Goal: Navigation & Orientation: Find specific page/section

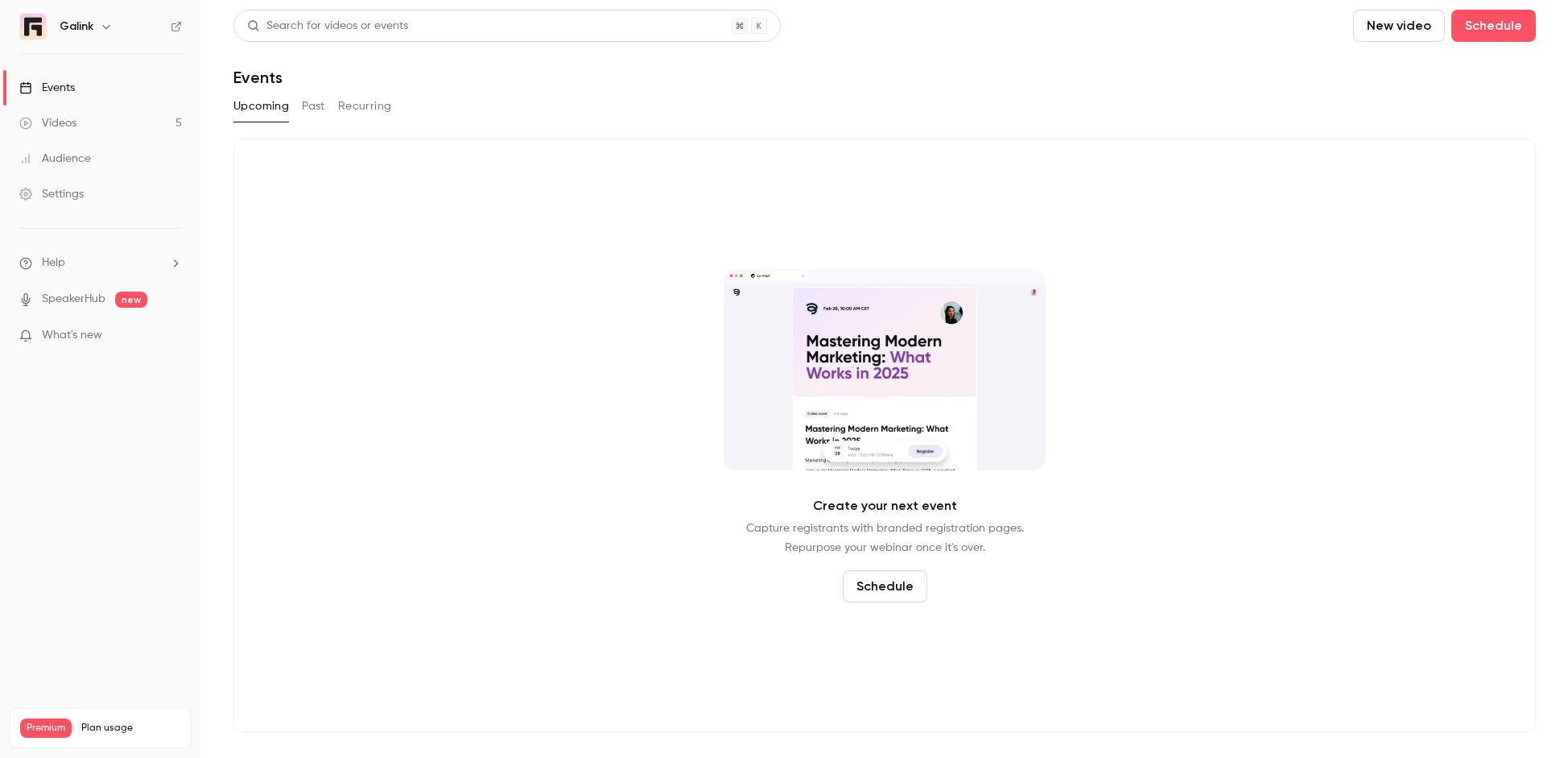
click at [356, 109] on button "Recurring" at bounding box center [365, 106] width 54 height 26
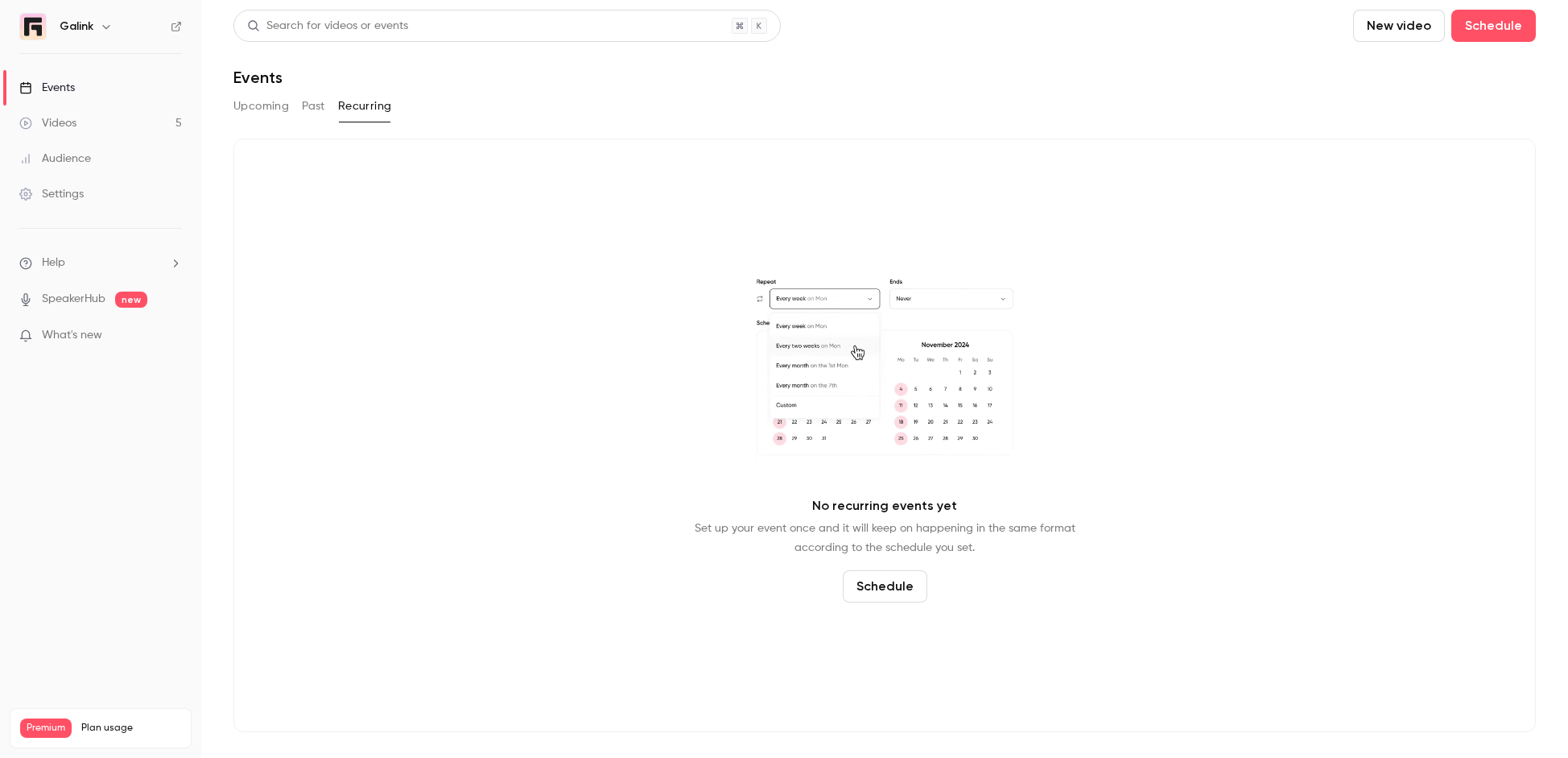
click at [317, 105] on button "Past" at bounding box center [313, 106] width 24 height 26
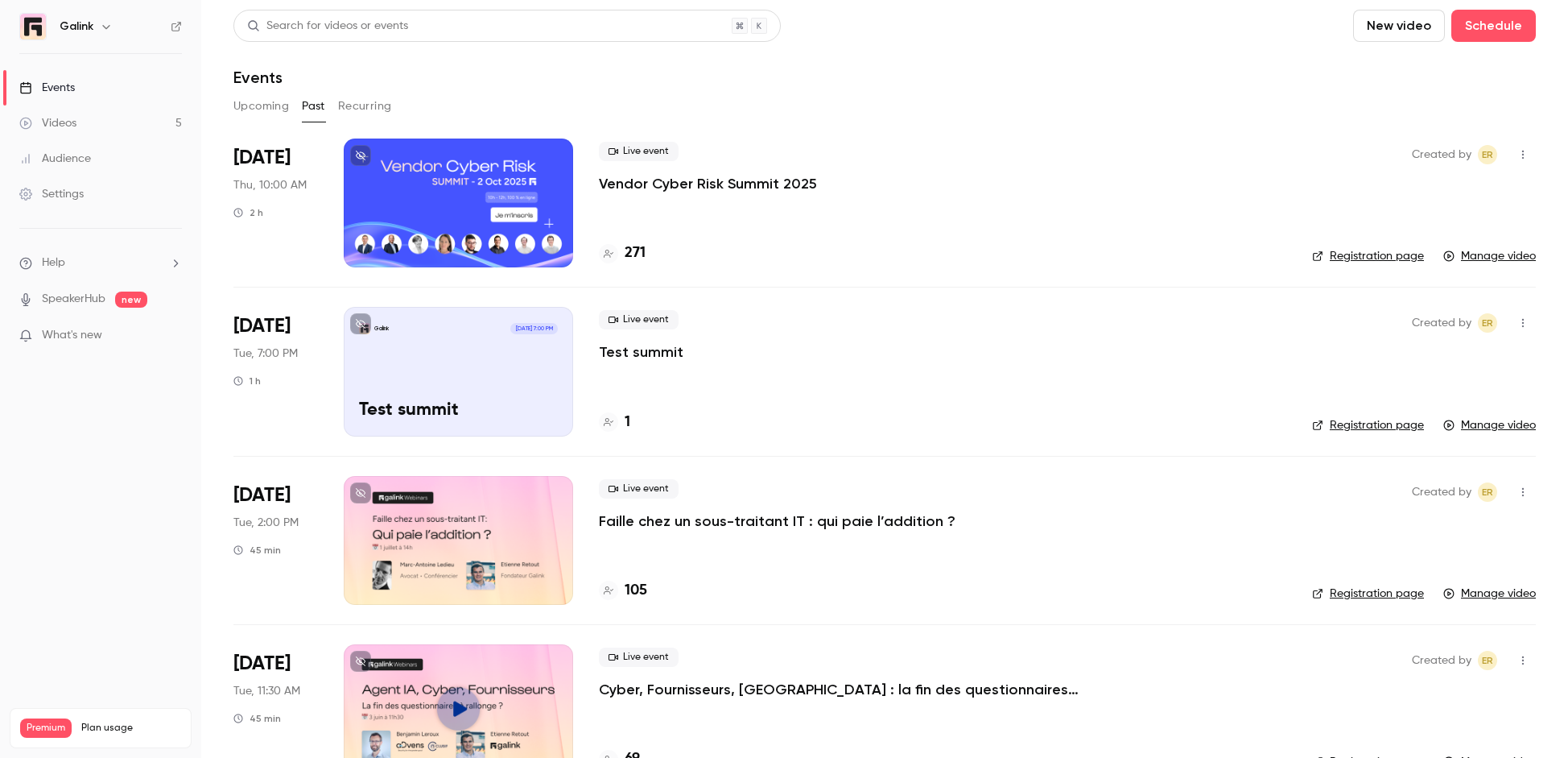
click at [509, 165] on div at bounding box center [458, 203] width 230 height 129
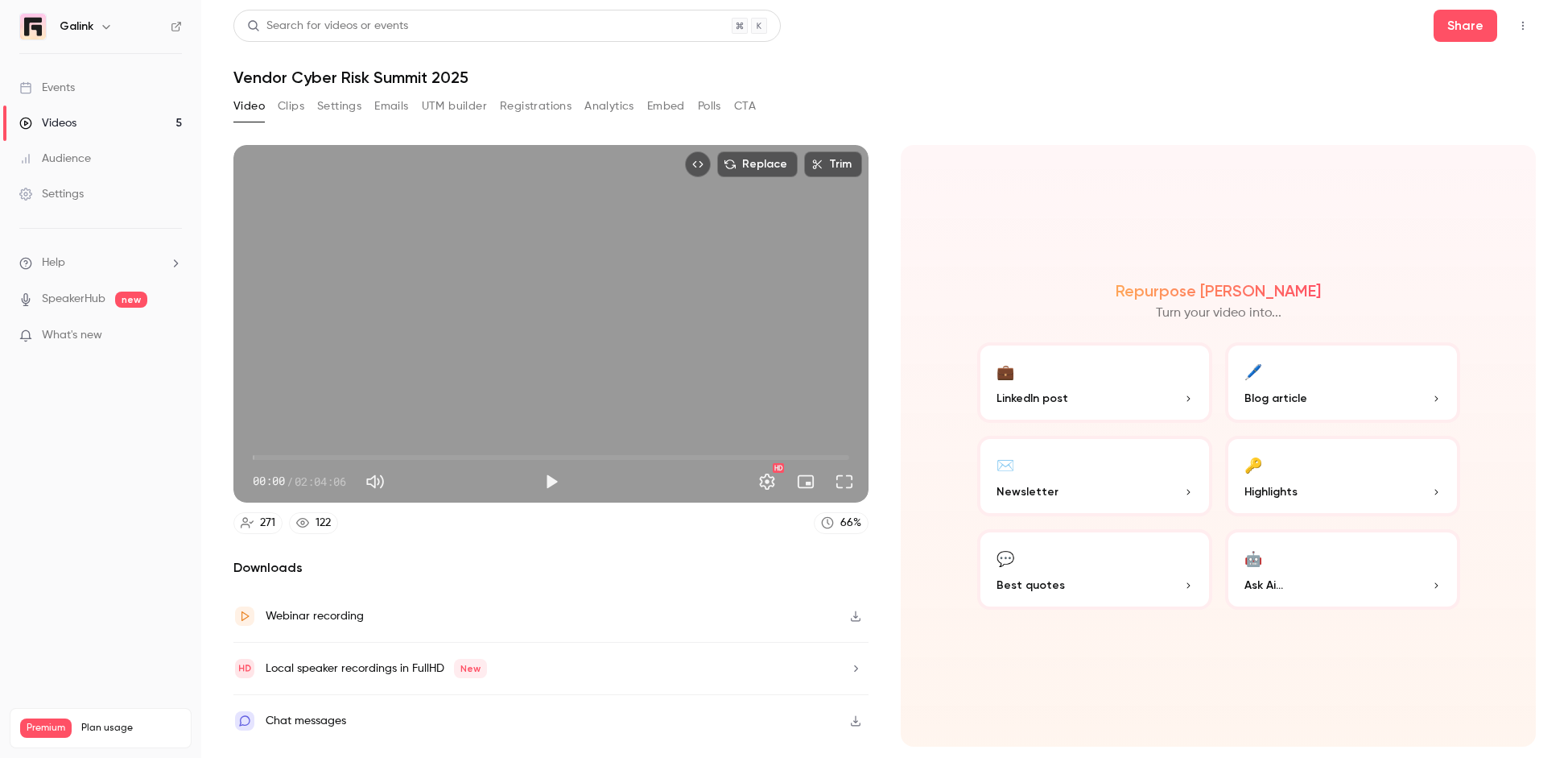
click at [359, 97] on button "Settings" at bounding box center [339, 106] width 44 height 26
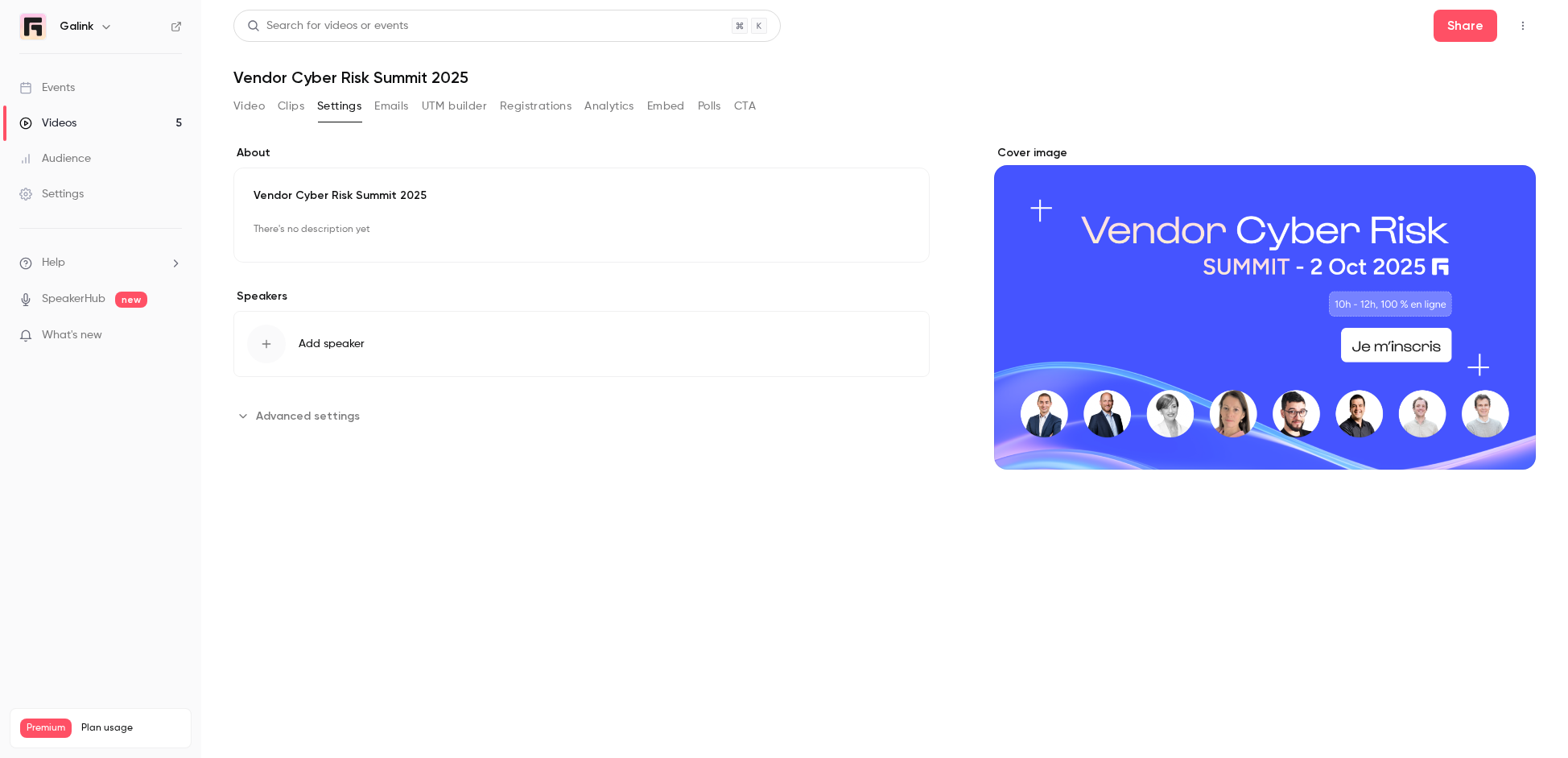
click at [400, 104] on button "Emails" at bounding box center [391, 106] width 34 height 26
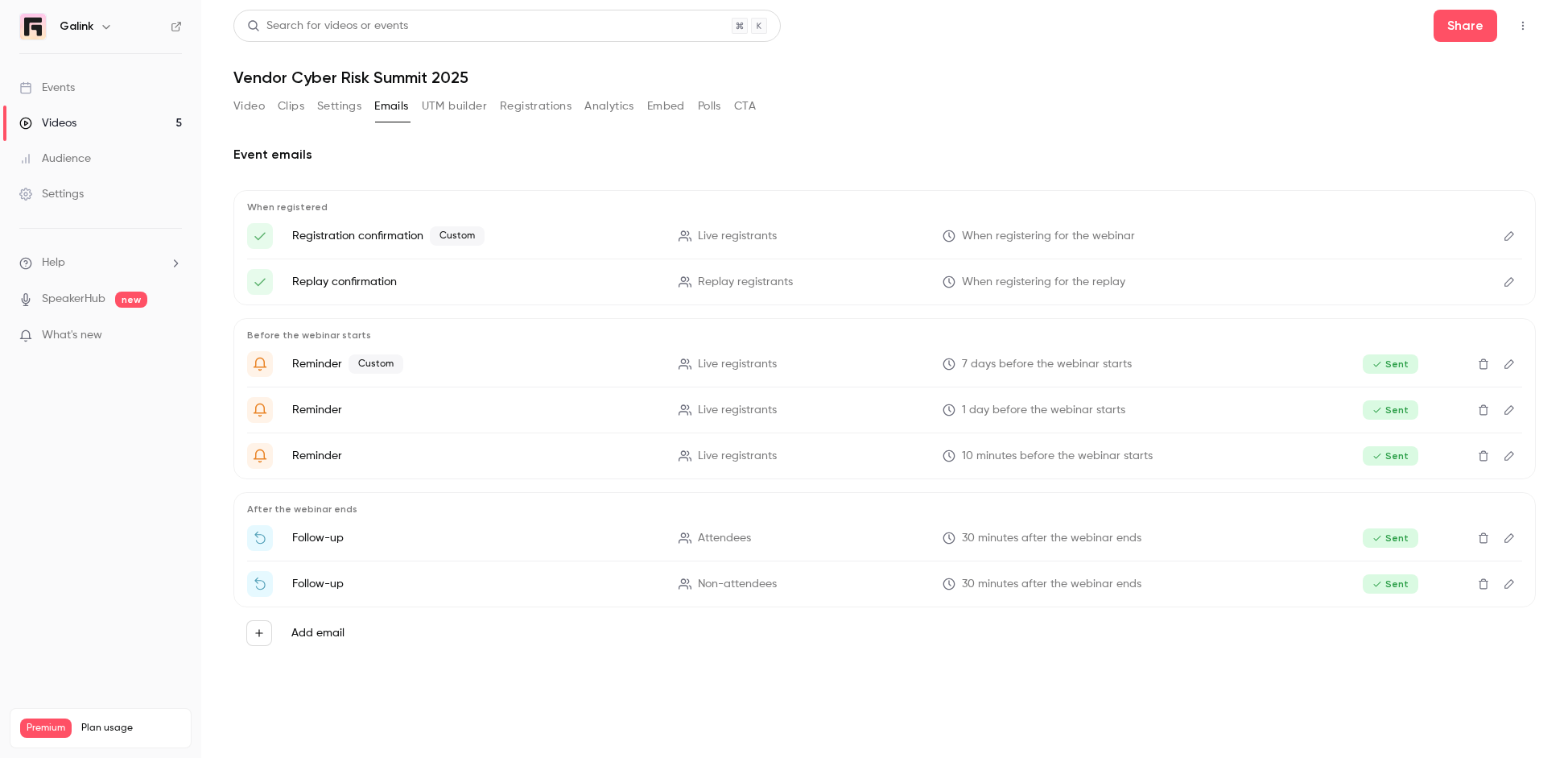
click at [596, 113] on button "Analytics" at bounding box center [609, 106] width 50 height 26
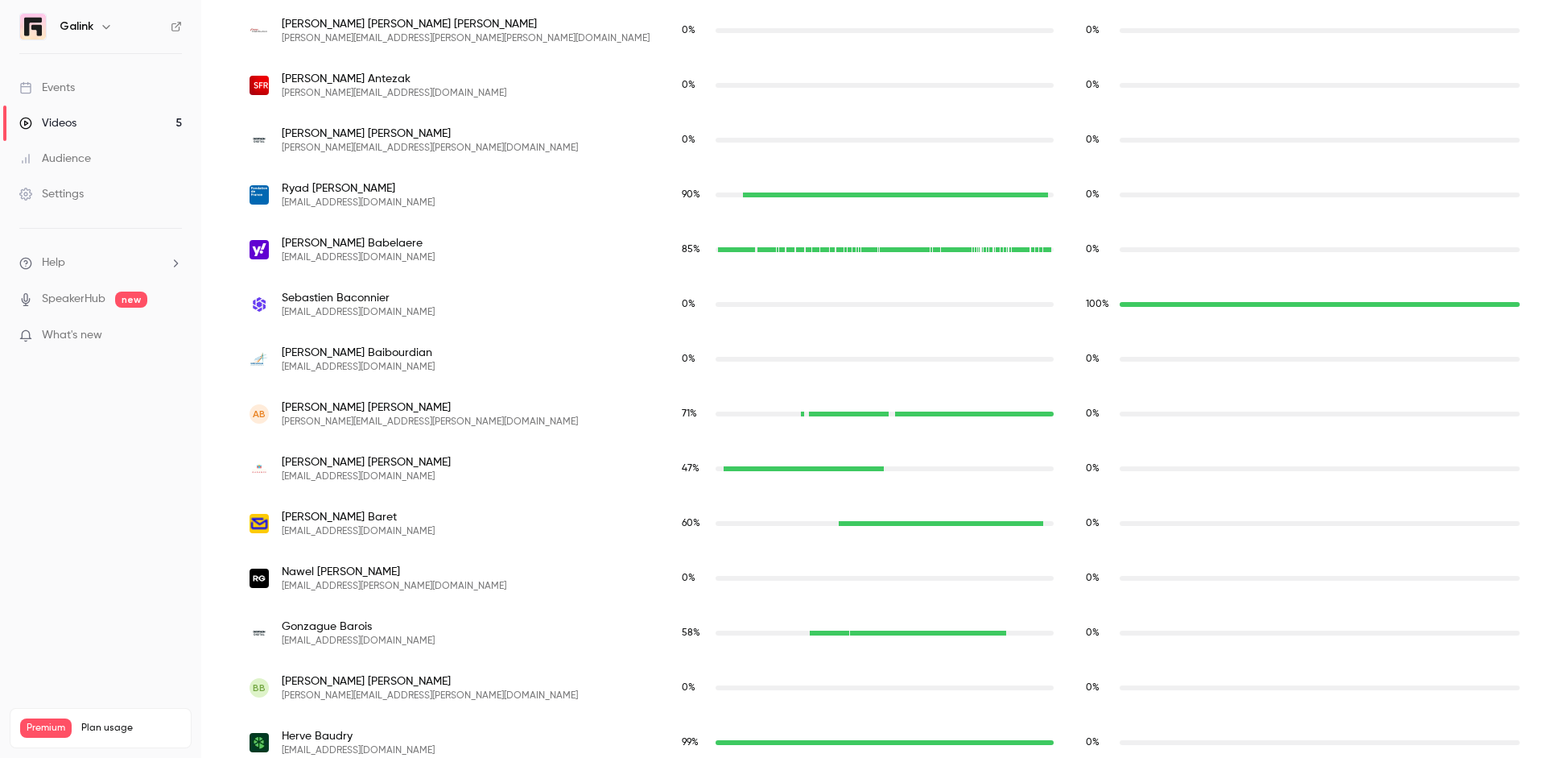
scroll to position [250, 0]
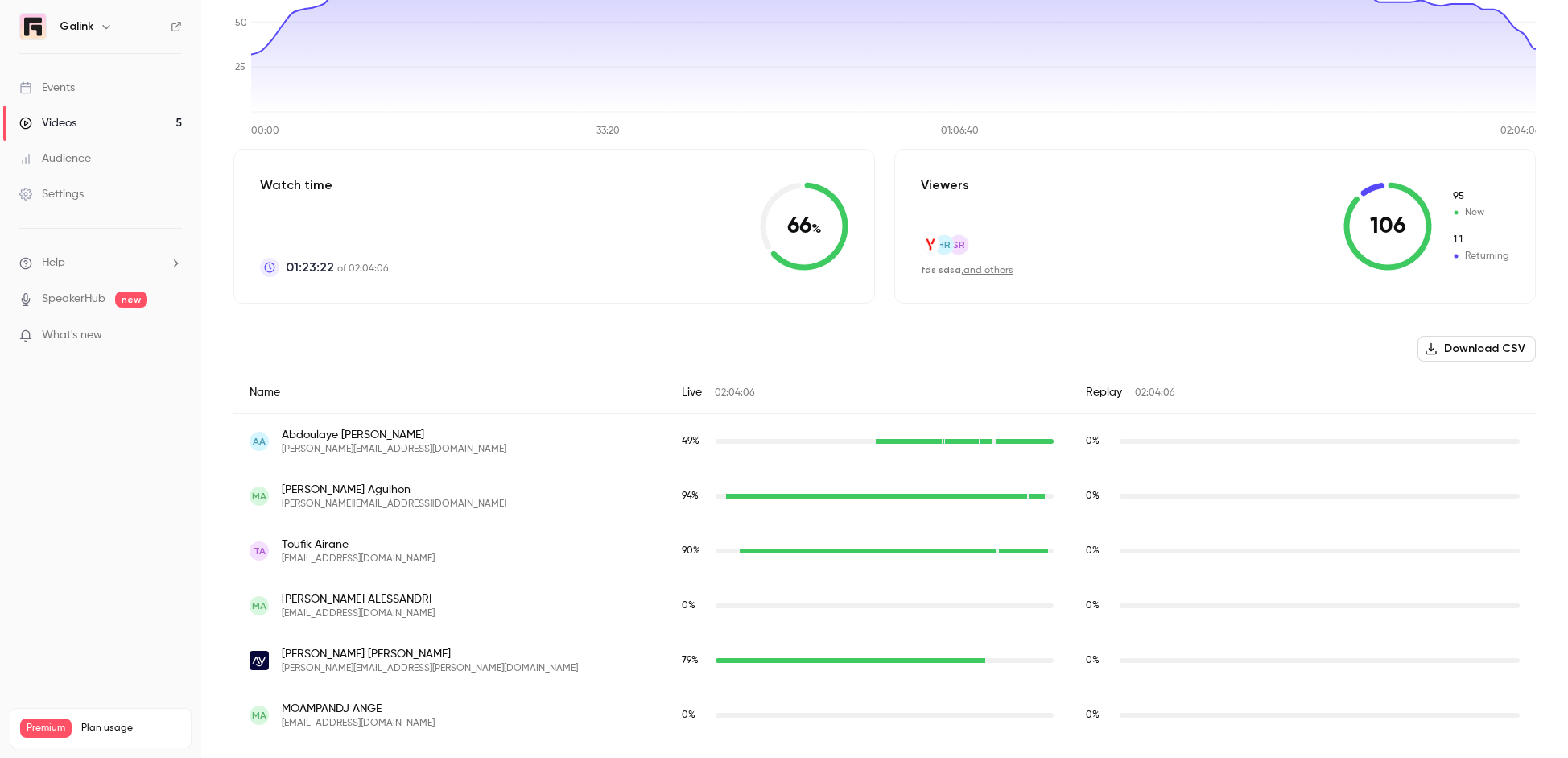
click at [714, 387] on div "Live 02:04:06" at bounding box center [868, 392] width 404 height 42
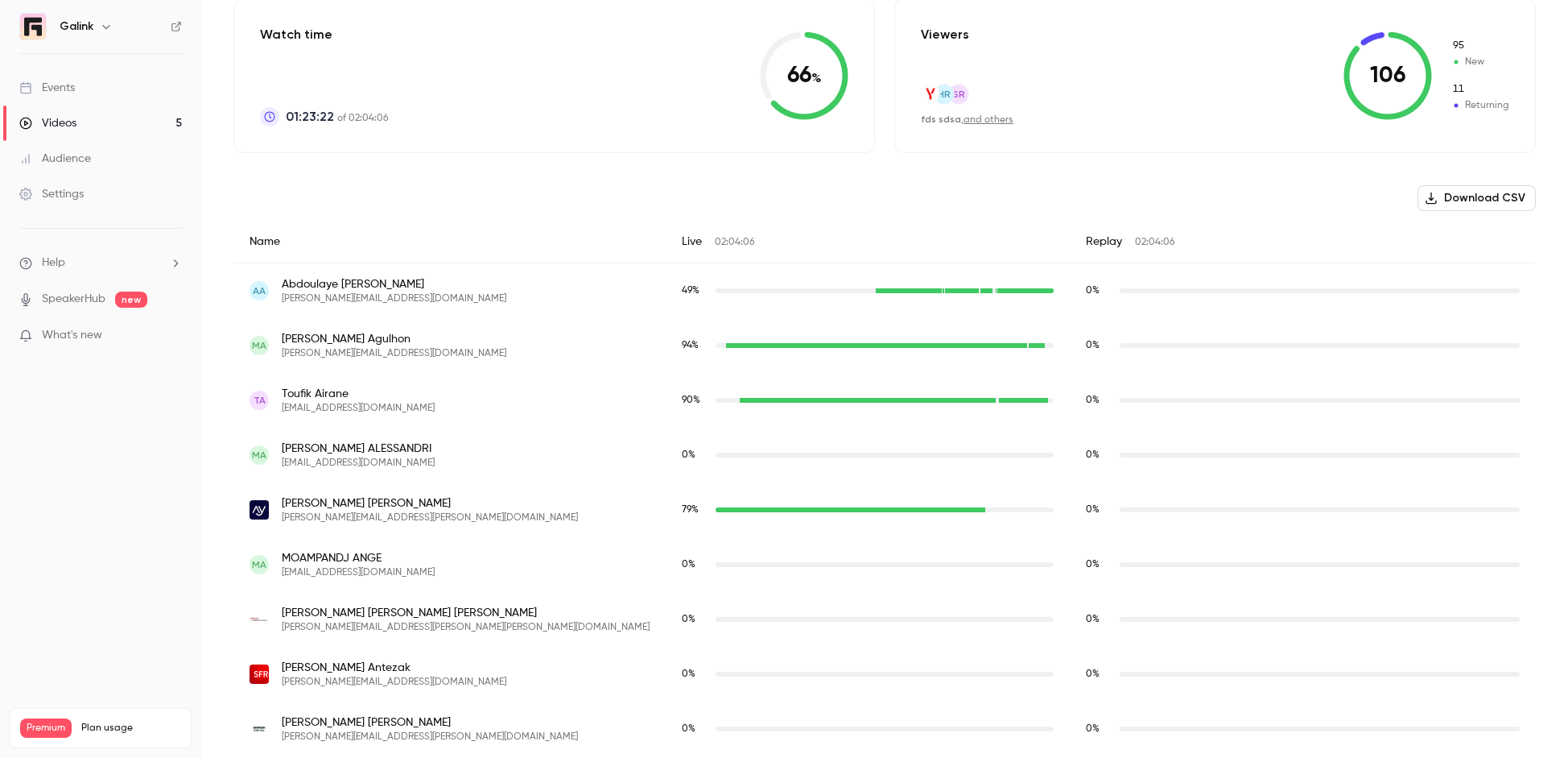
click at [1436, 202] on icon "button" at bounding box center [1431, 197] width 13 height 13
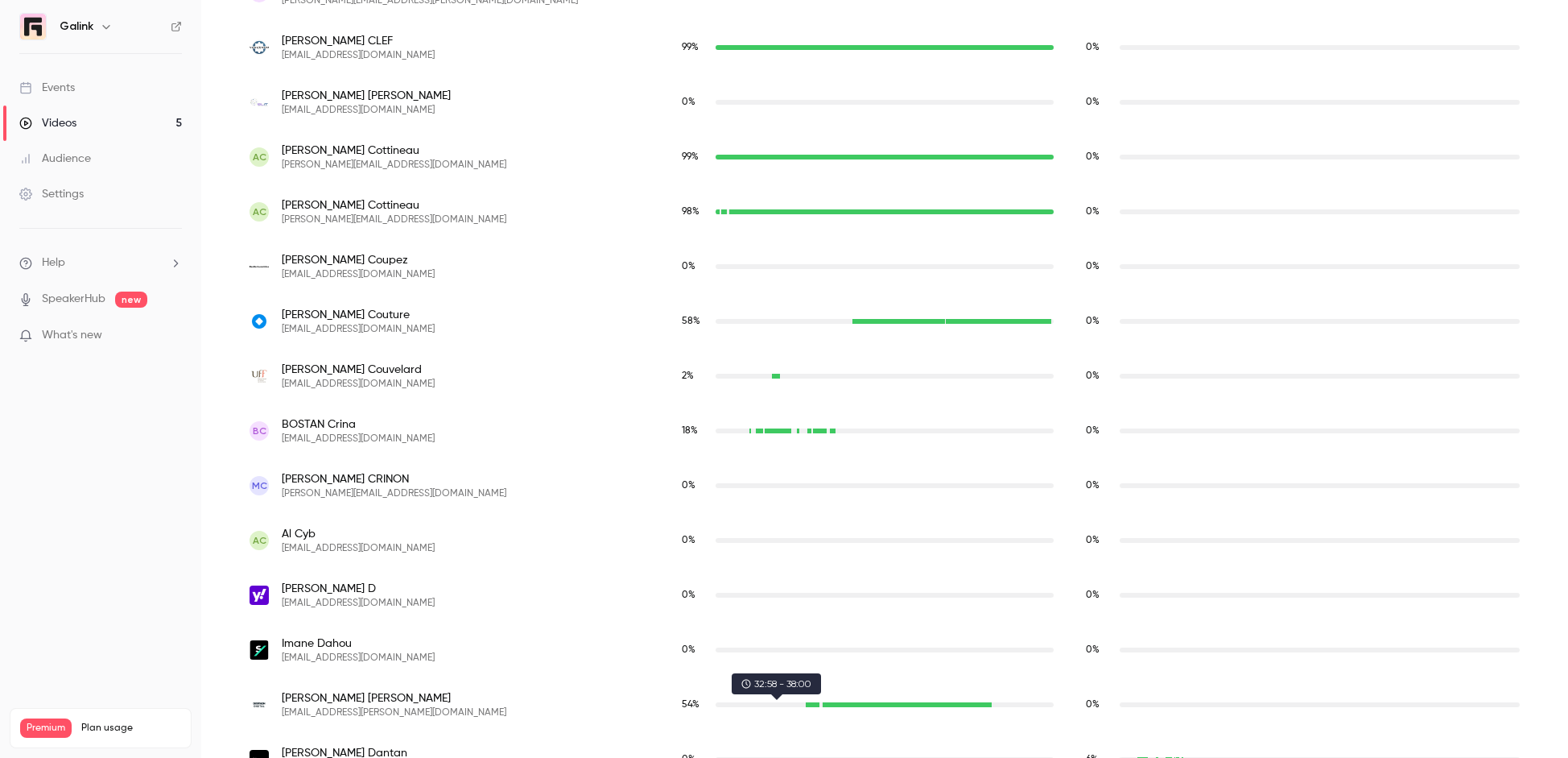
scroll to position [1238, 0]
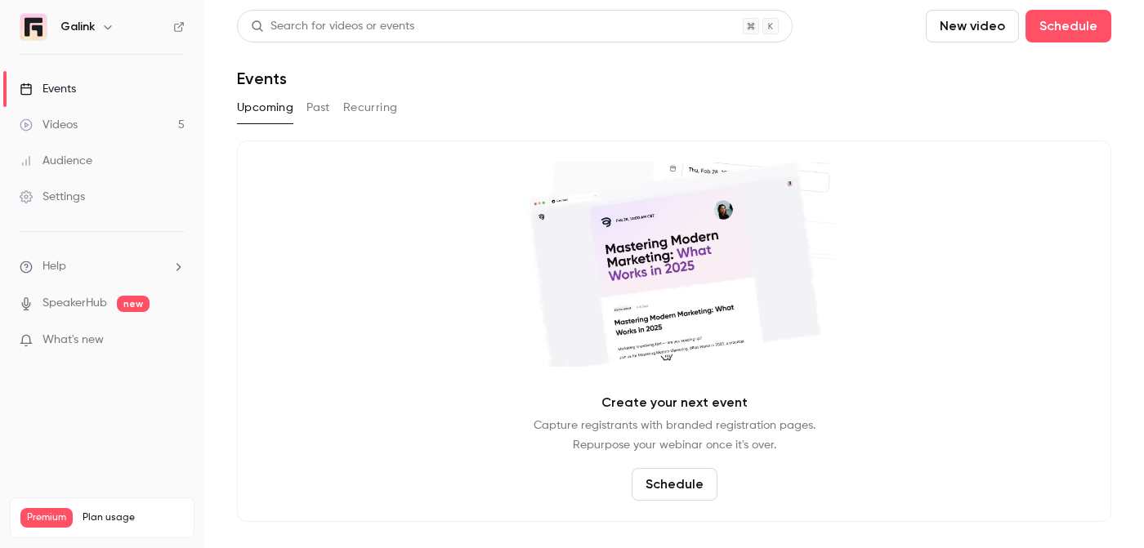
click at [74, 96] on div "Events" at bounding box center [48, 89] width 56 height 16
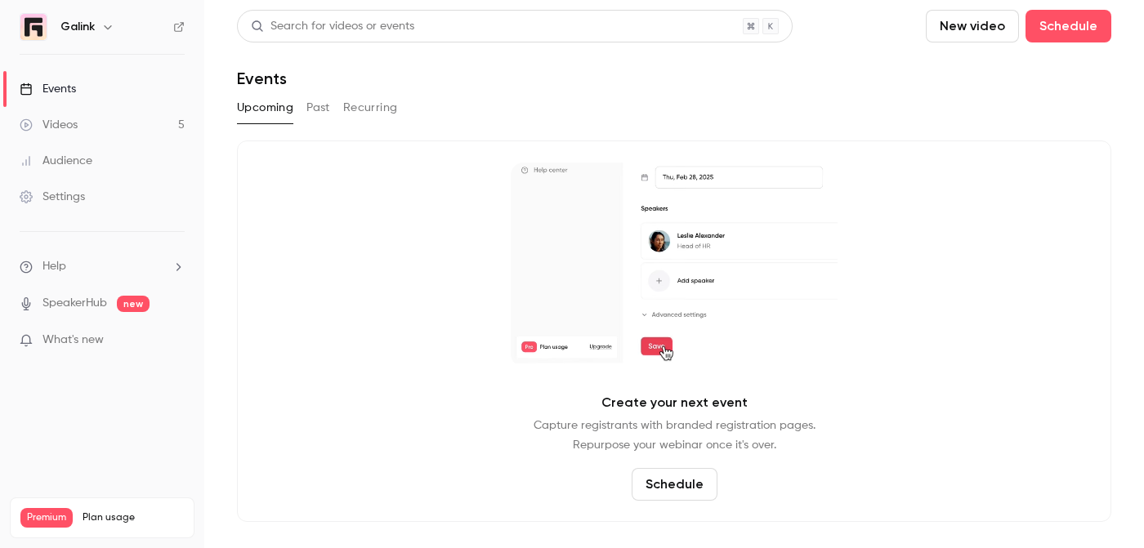
click at [84, 196] on div "Settings" at bounding box center [52, 197] width 65 height 16
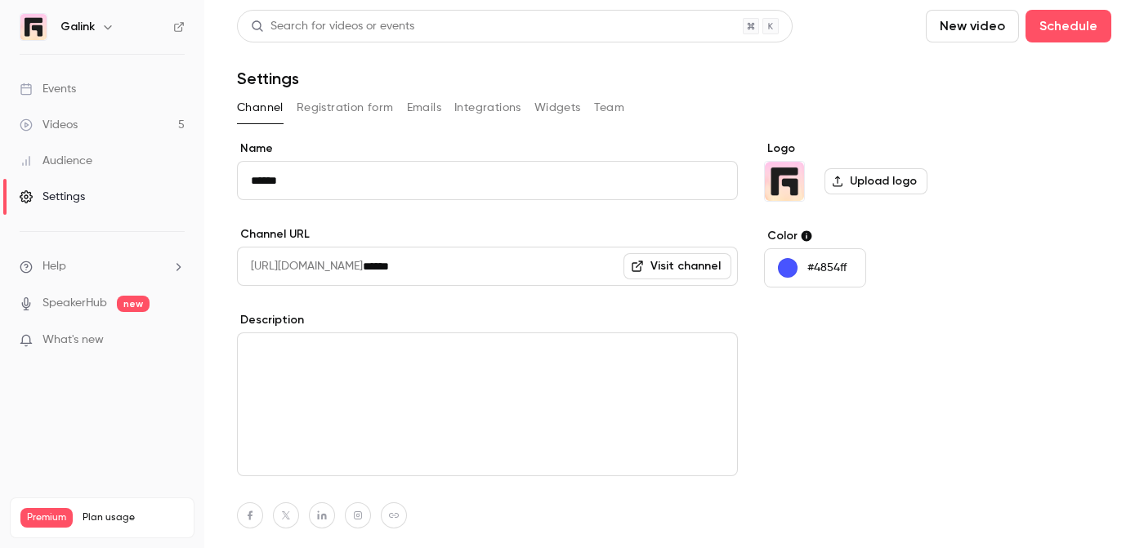
click at [91, 166] on div "Audience" at bounding box center [56, 161] width 73 height 16
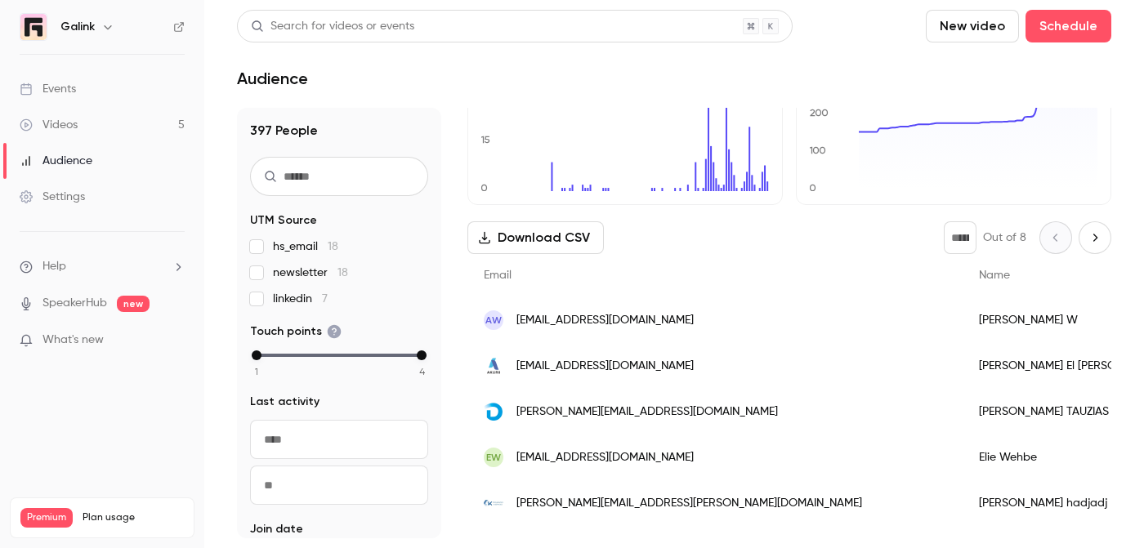
scroll to position [167, 0]
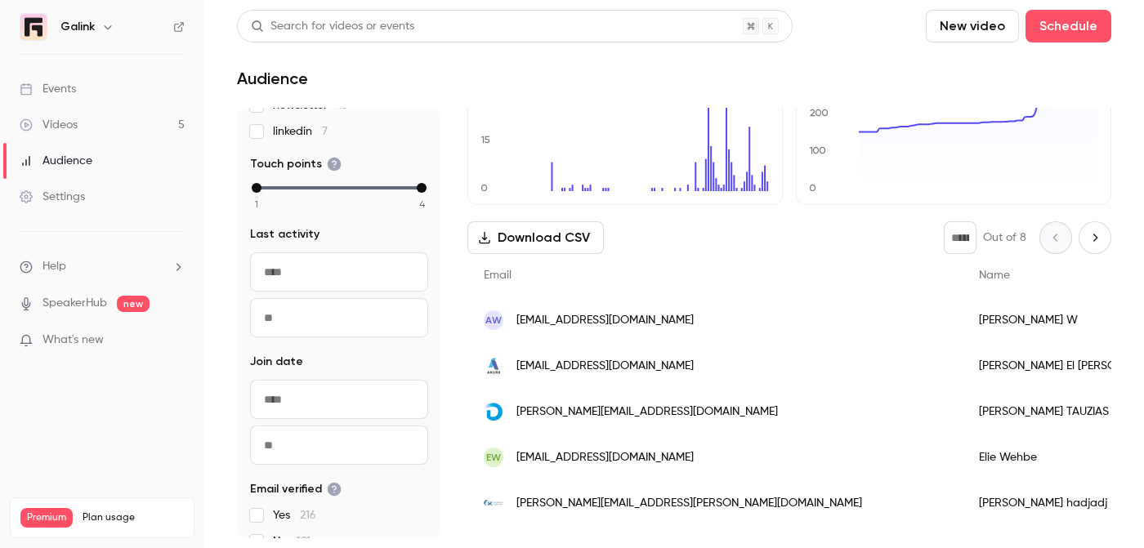
click at [95, 191] on link "Settings" at bounding box center [102, 197] width 204 height 36
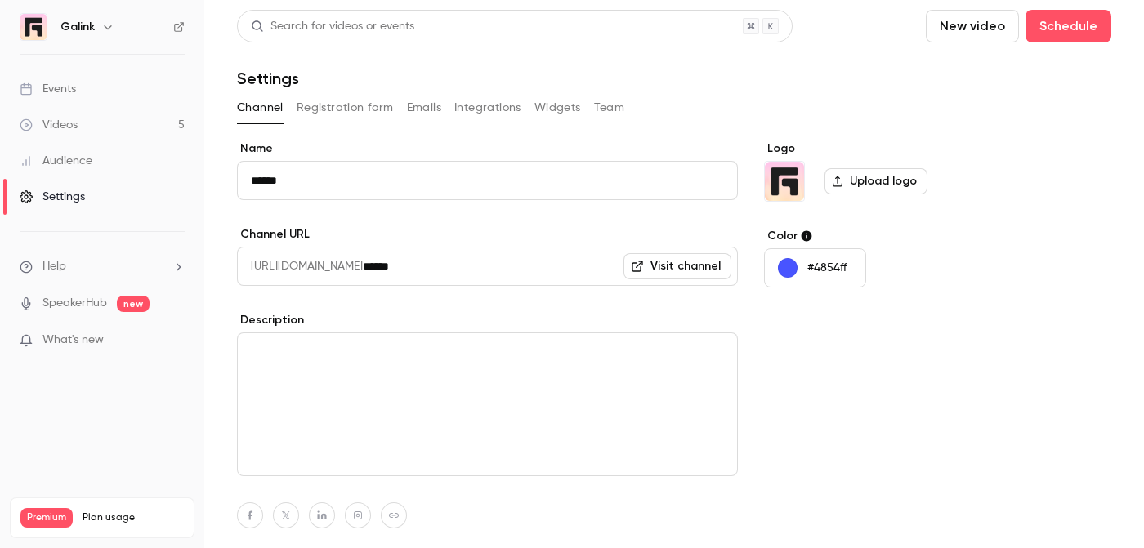
click at [93, 126] on link "Videos 5" at bounding box center [102, 125] width 204 height 36
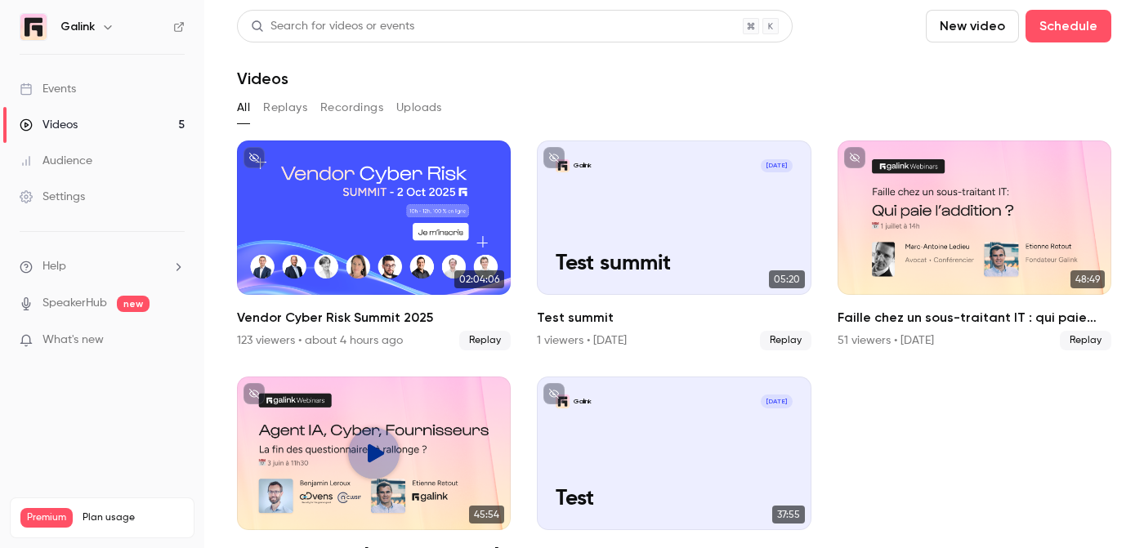
click at [83, 95] on link "Events" at bounding box center [102, 89] width 204 height 36
